Goal: Information Seeking & Learning: Learn about a topic

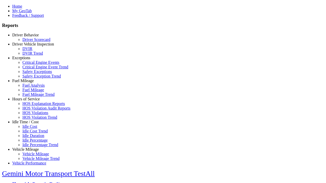
click at [29, 60] on link "Exceptions" at bounding box center [21, 58] width 18 height 4
click at [33, 78] on link "Safety Exception Trend" at bounding box center [41, 76] width 38 height 4
select select "**********"
select select
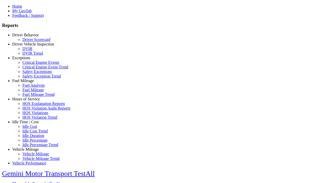
select select
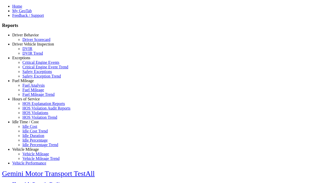
select select
